Goal: Task Accomplishment & Management: Manage account settings

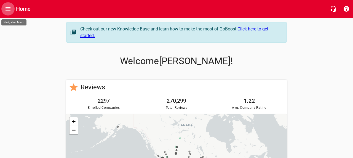
click at [8, 14] on button "Open drawer" at bounding box center [7, 8] width 13 height 13
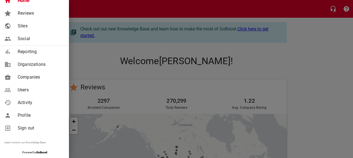
scroll to position [46, 0]
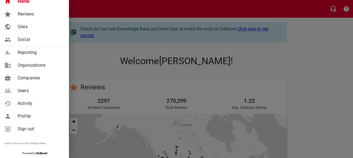
click at [322, 67] on div at bounding box center [176, 79] width 353 height 158
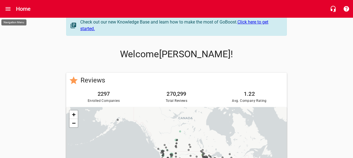
scroll to position [7, 0]
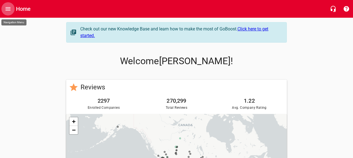
click at [9, 9] on icon "Open drawer" at bounding box center [8, 8] width 5 height 3
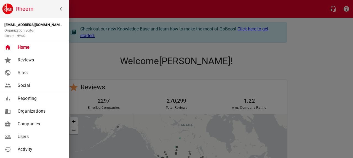
scroll to position [47, 0]
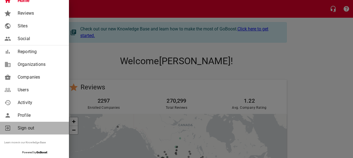
click at [27, 128] on span "Sign out" at bounding box center [40, 128] width 45 height 7
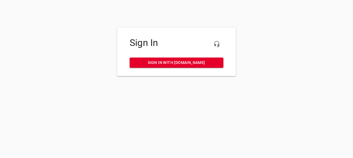
click at [206, 61] on span "Sign in with my.rheem.com" at bounding box center [176, 62] width 85 height 7
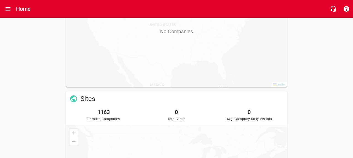
scroll to position [262, 0]
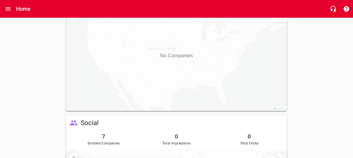
click at [4, 11] on button "Open drawer" at bounding box center [7, 8] width 13 height 13
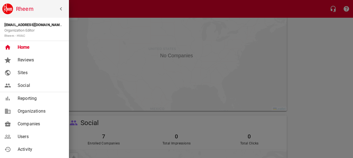
scroll to position [47, 0]
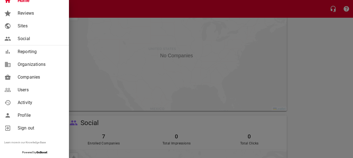
click at [30, 130] on span "Sign out" at bounding box center [40, 128] width 45 height 7
